Goal: Information Seeking & Learning: Learn about a topic

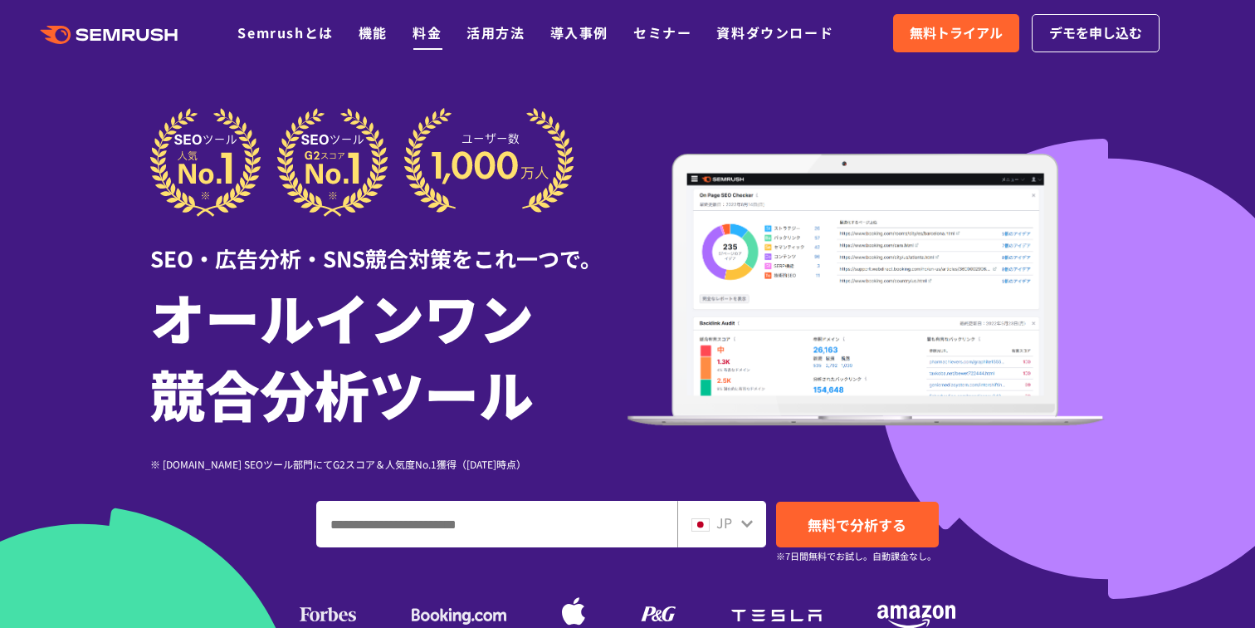
click at [426, 42] on link "料金" at bounding box center [427, 32] width 29 height 20
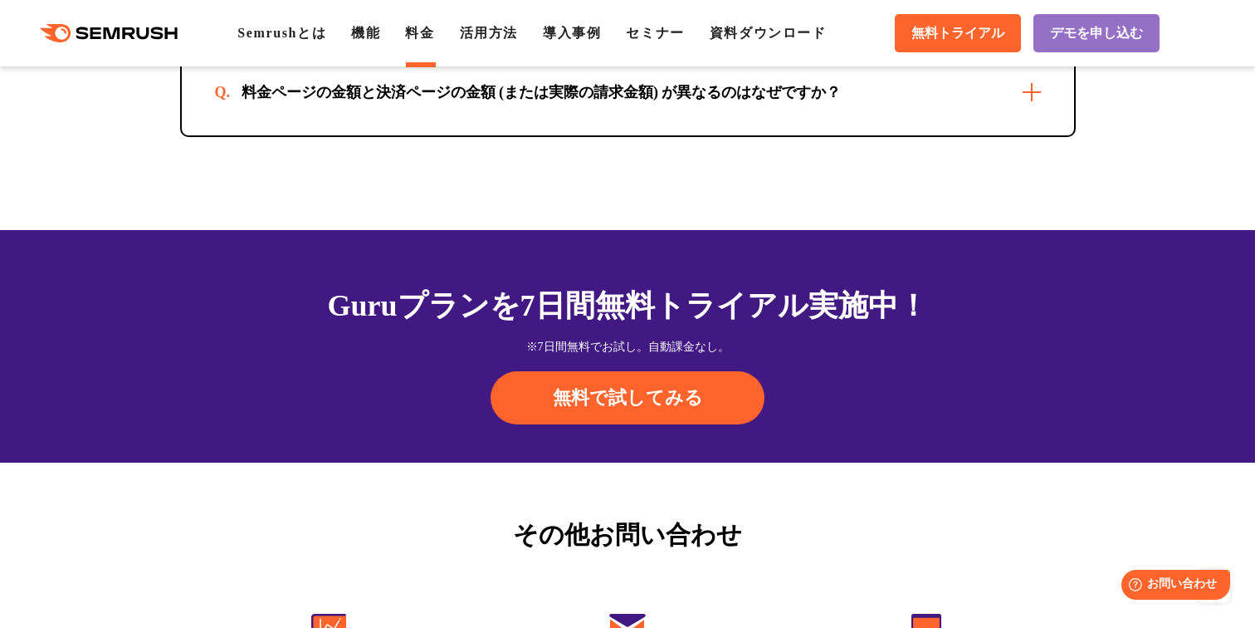
scroll to position [5273, 0]
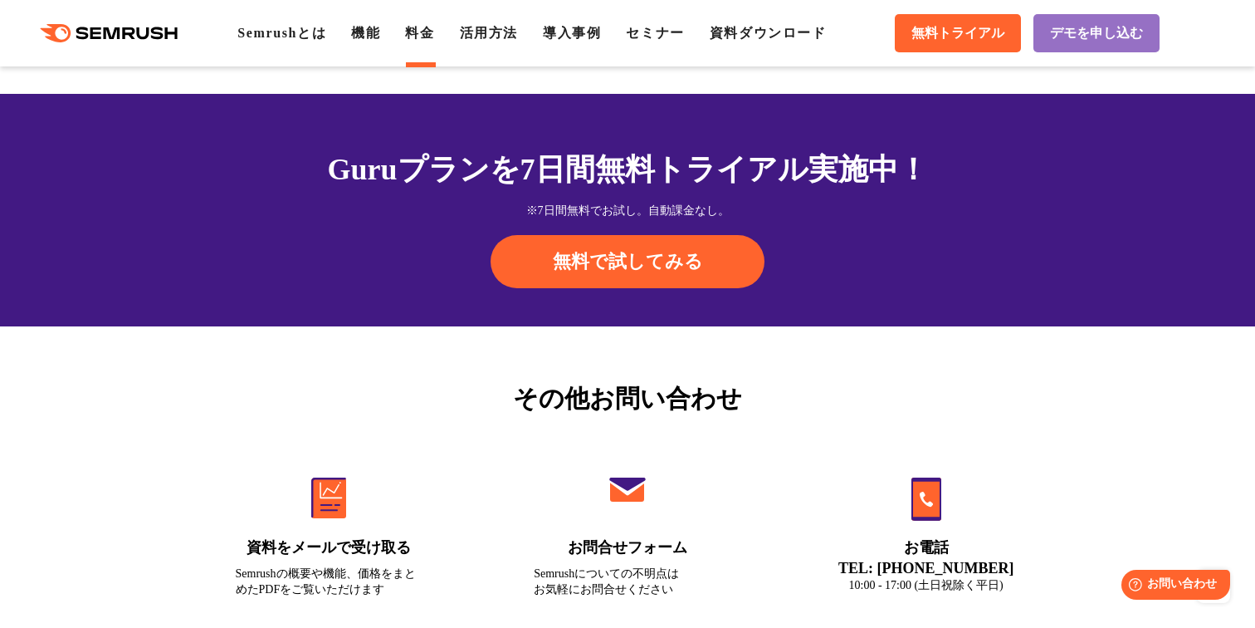
scroll to position [5557, 0]
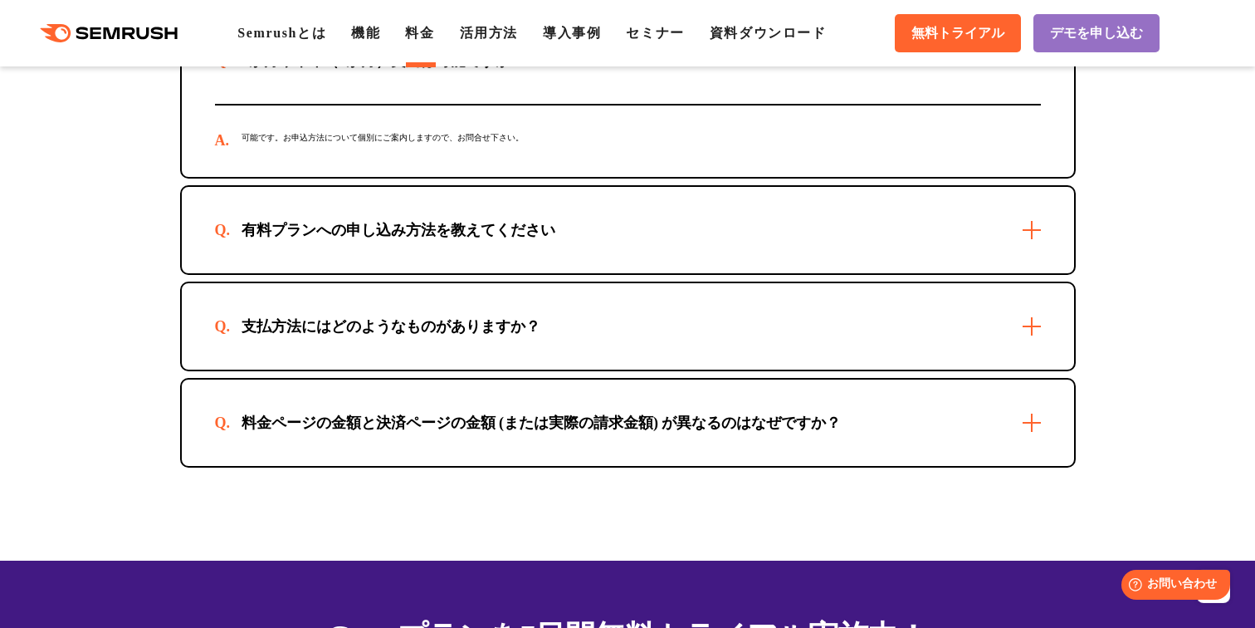
scroll to position [5013, 0]
